Goal: Transaction & Acquisition: Purchase product/service

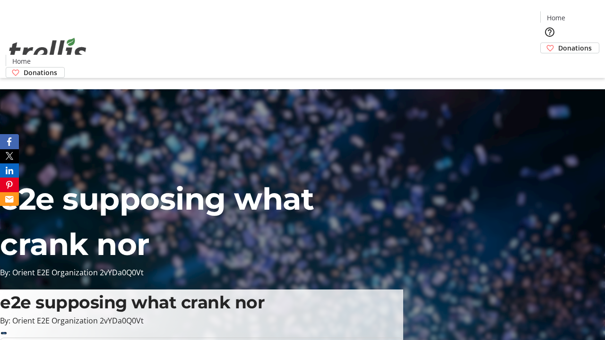
click at [558, 43] on span "Donations" at bounding box center [575, 48] width 34 height 10
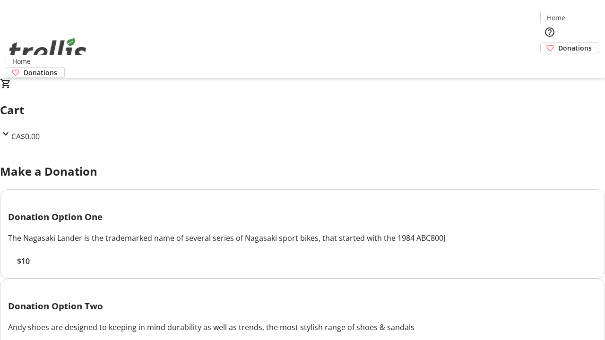
click at [30, 267] on span "$10" at bounding box center [23, 261] width 13 height 11
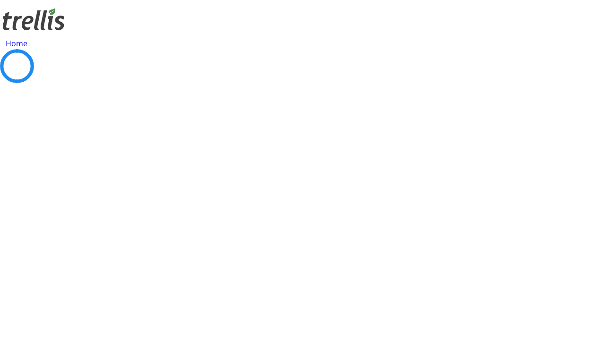
select select "CA"
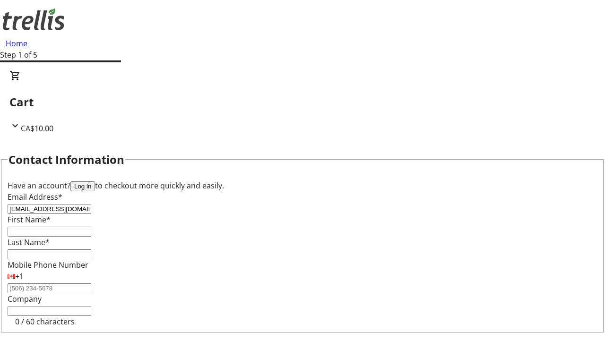
type input "[EMAIL_ADDRESS][DOMAIN_NAME]"
type input "[PERSON_NAME]"
type input "[STREET_ADDRESS][PERSON_NAME]"
type input "Kelowna"
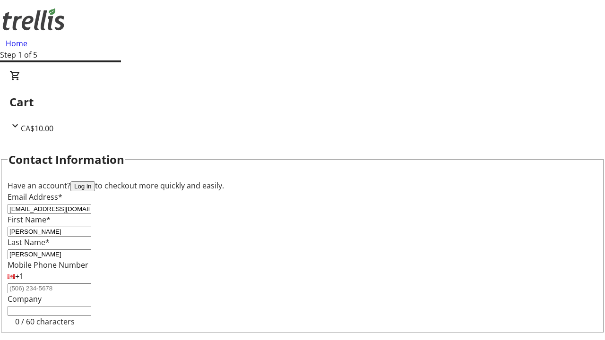
select select "BC"
type input "Kelowna"
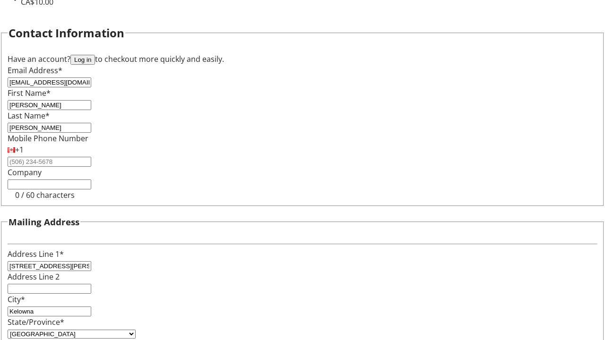
type input "V1Y 0C2"
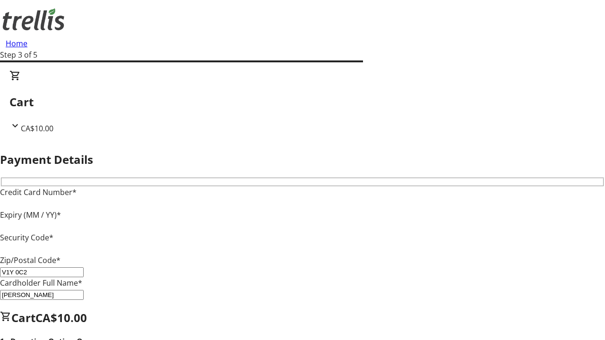
type input "V1Y 0C2"
